Goal: Check status

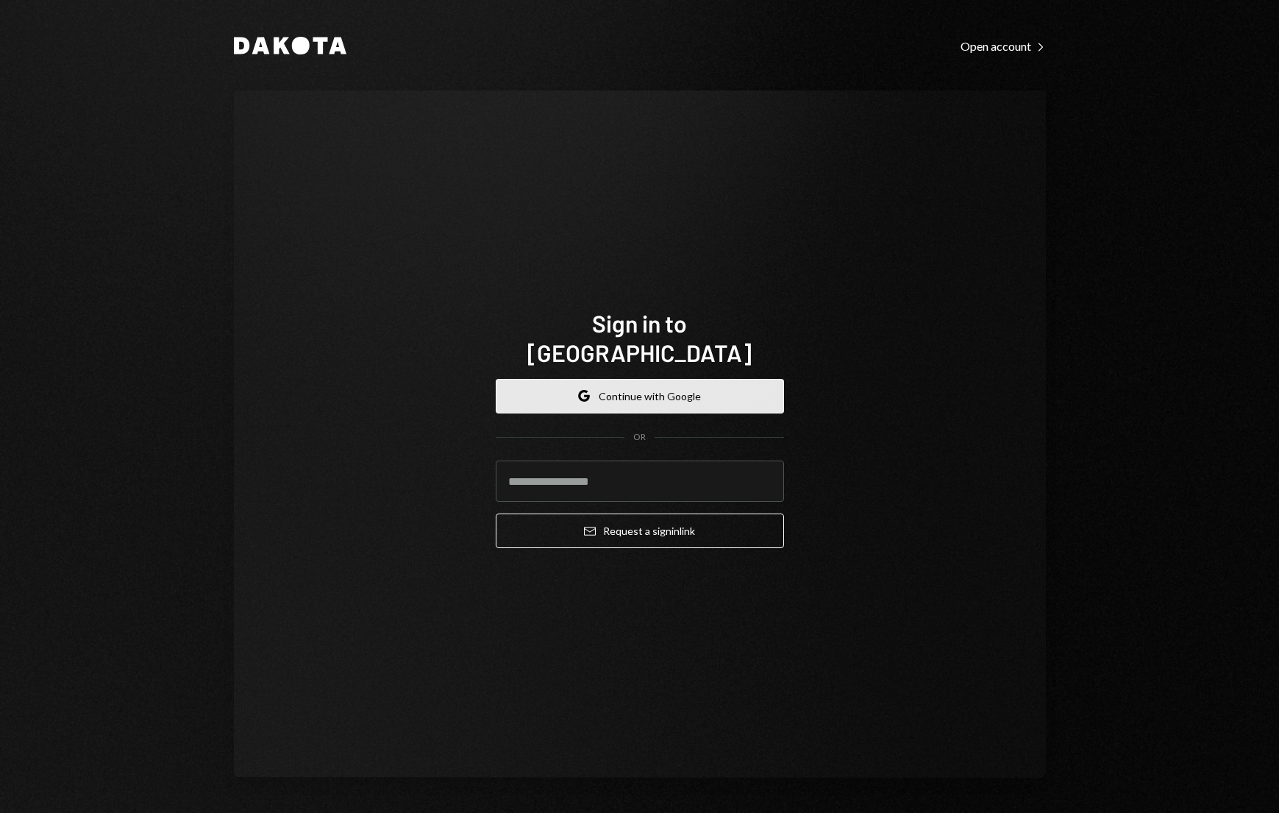
click at [641, 379] on button "Google Continue with Google" at bounding box center [640, 396] width 288 height 35
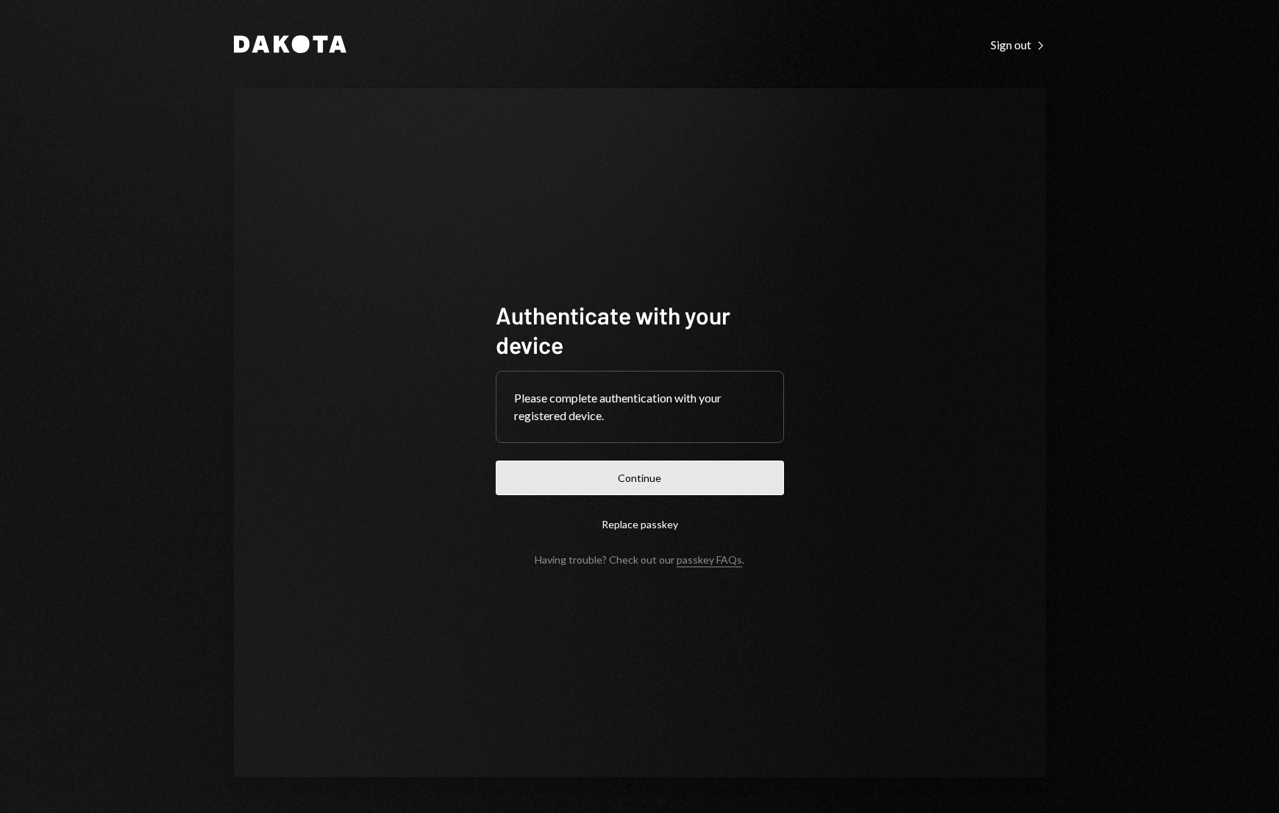
click at [616, 481] on button "Continue" at bounding box center [640, 478] width 288 height 35
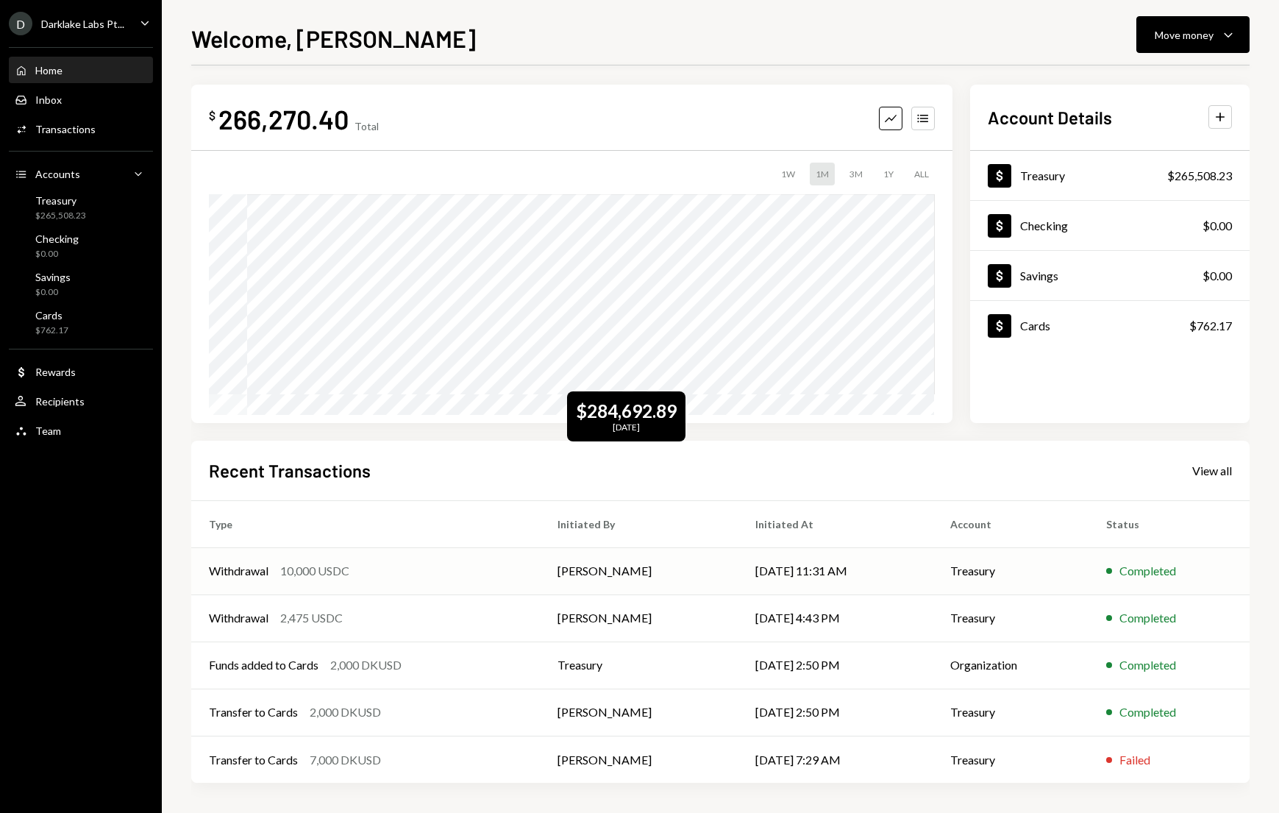
scroll to position [4, 0]
click at [952, 568] on td "Treasury" at bounding box center [1011, 571] width 157 height 47
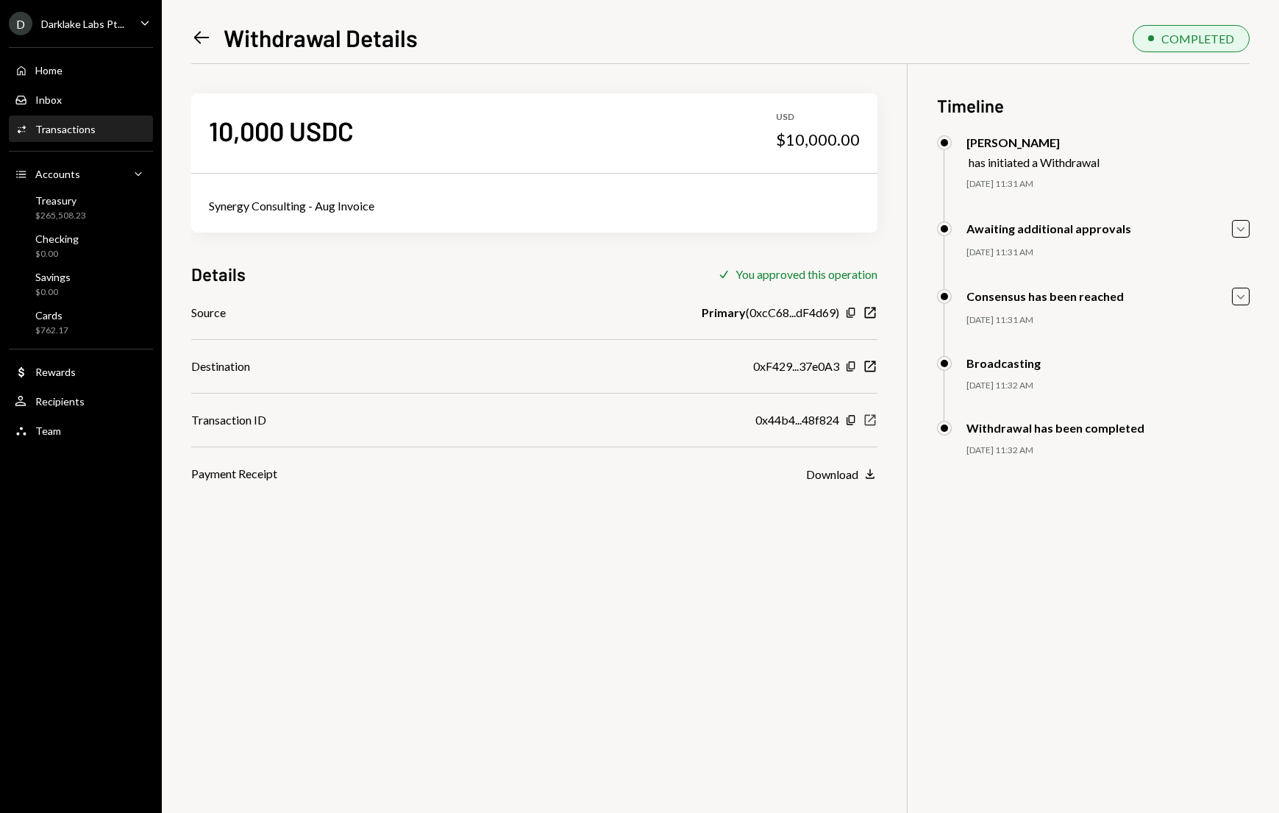
click at [871, 419] on icon "button" at bounding box center [870, 420] width 11 height 11
click at [848, 419] on icon "Copy" at bounding box center [851, 420] width 12 height 12
